Goal: Information Seeking & Learning: Understand process/instructions

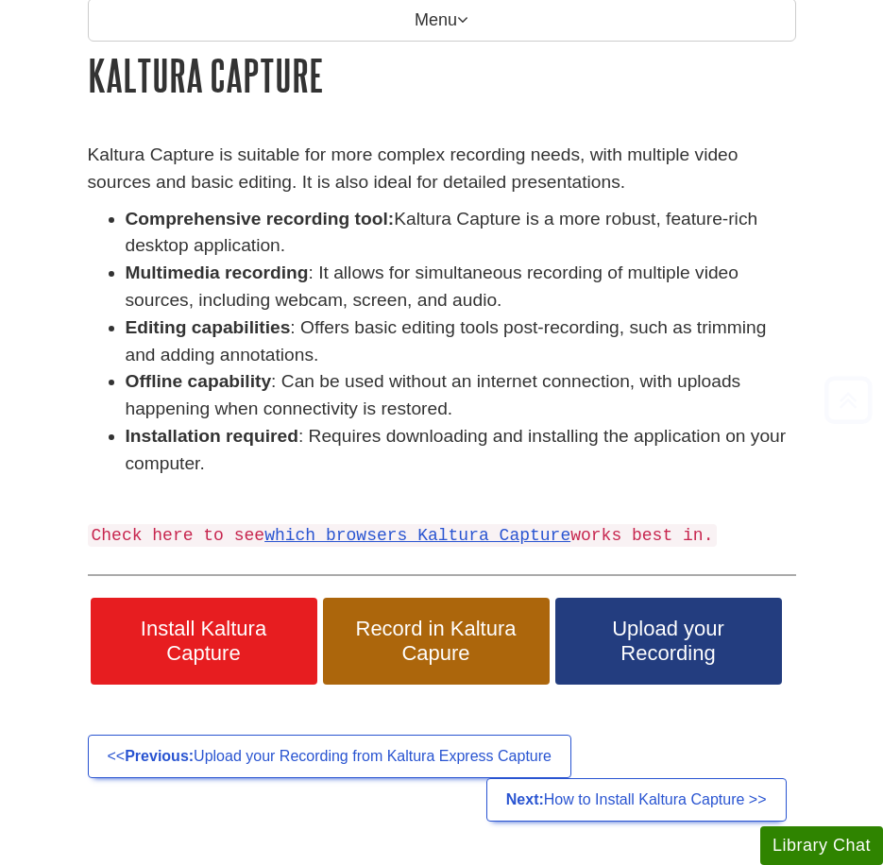
scroll to position [283, 0]
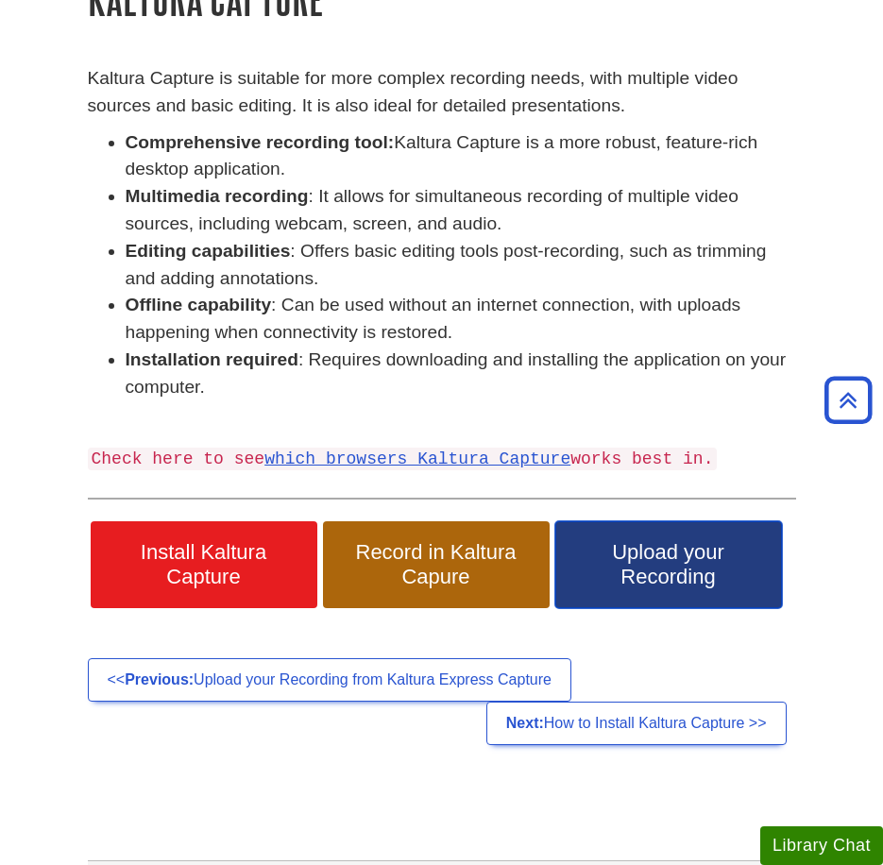
click at [655, 552] on span "Upload your Recording" at bounding box center [668, 564] width 198 height 49
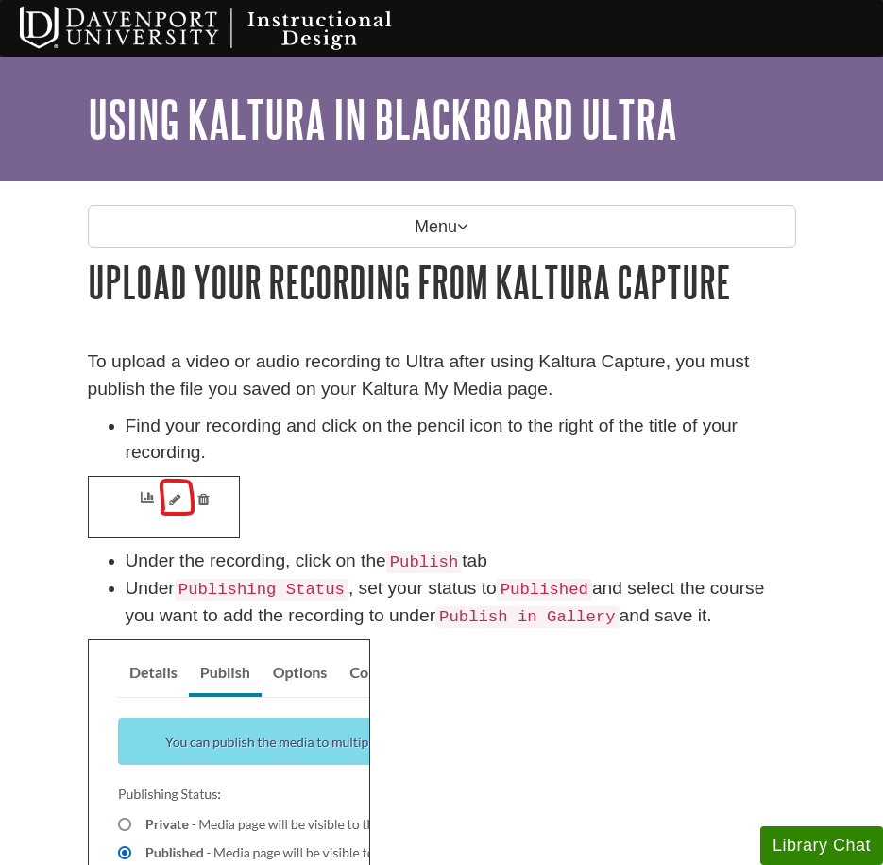
drag, startPoint x: 436, startPoint y: 561, endPoint x: 265, endPoint y: 334, distance: 283.9
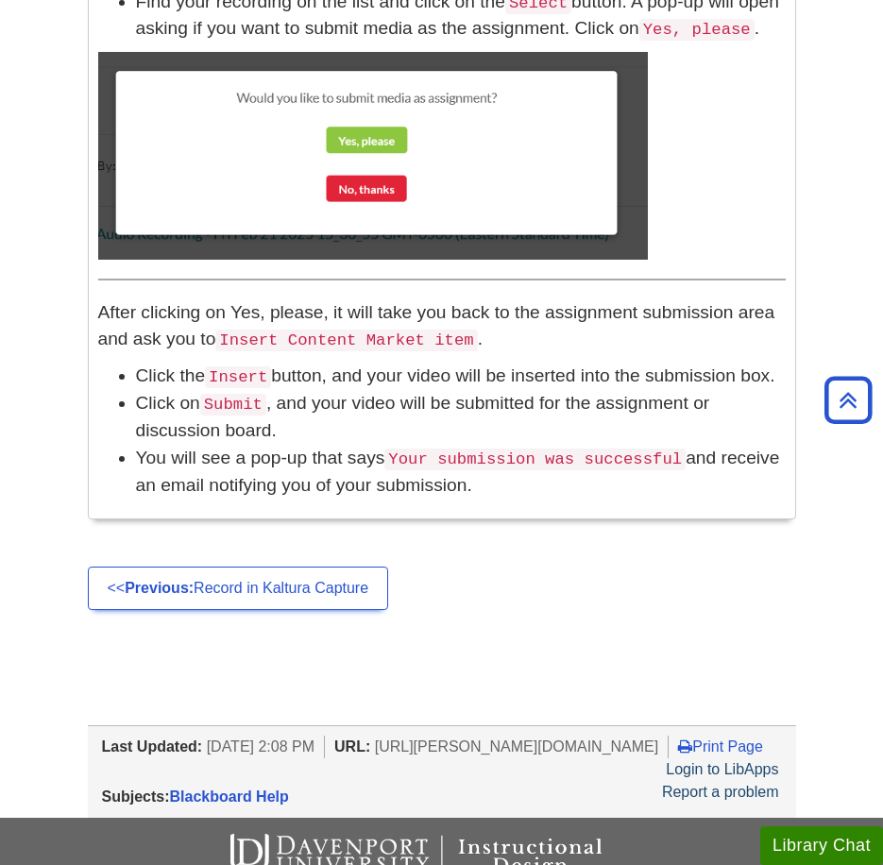
scroll to position [1983, 0]
